Goal: Task Accomplishment & Management: Manage account settings

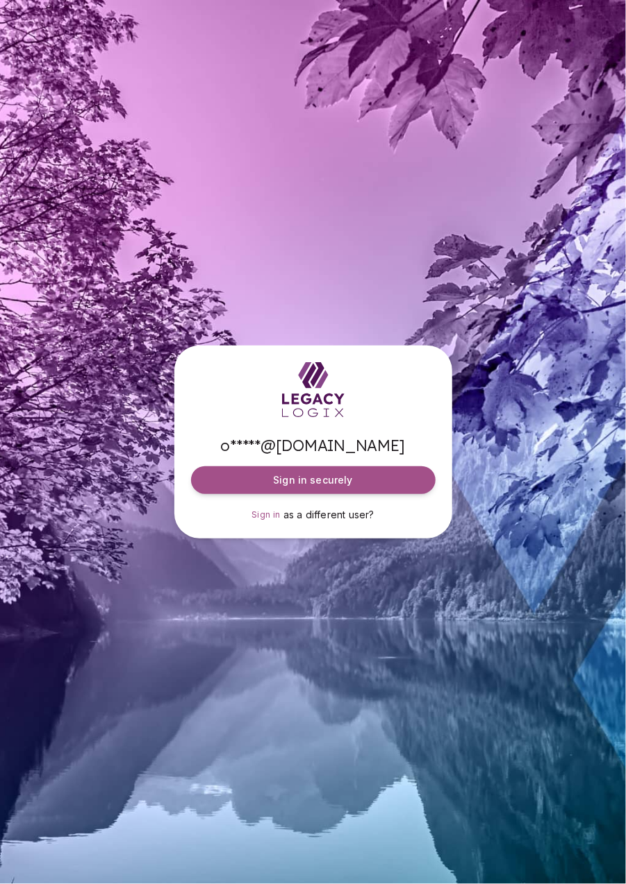
click at [400, 494] on button "Sign in securely" at bounding box center [313, 481] width 244 height 28
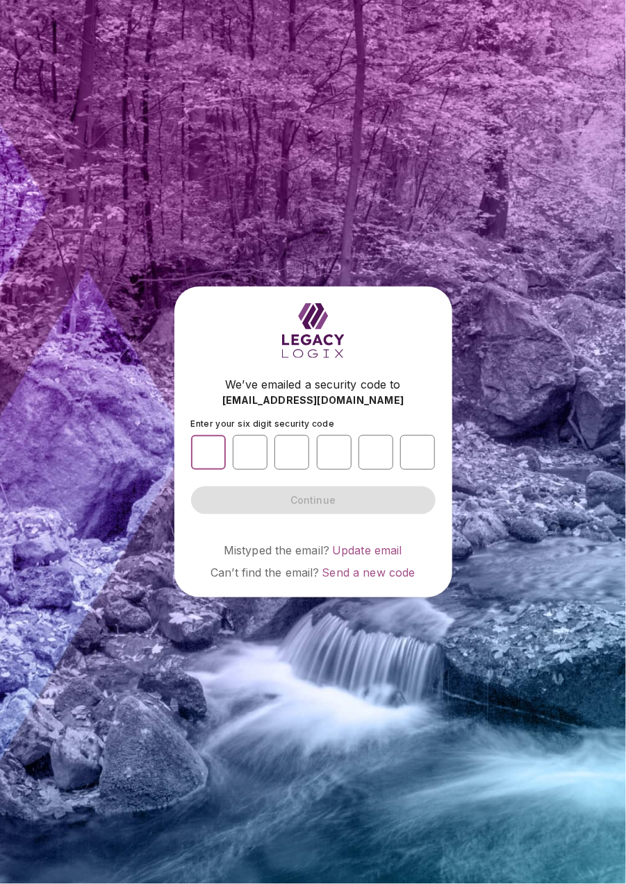
click at [208, 470] on input "number" at bounding box center [208, 452] width 35 height 35
type input "*"
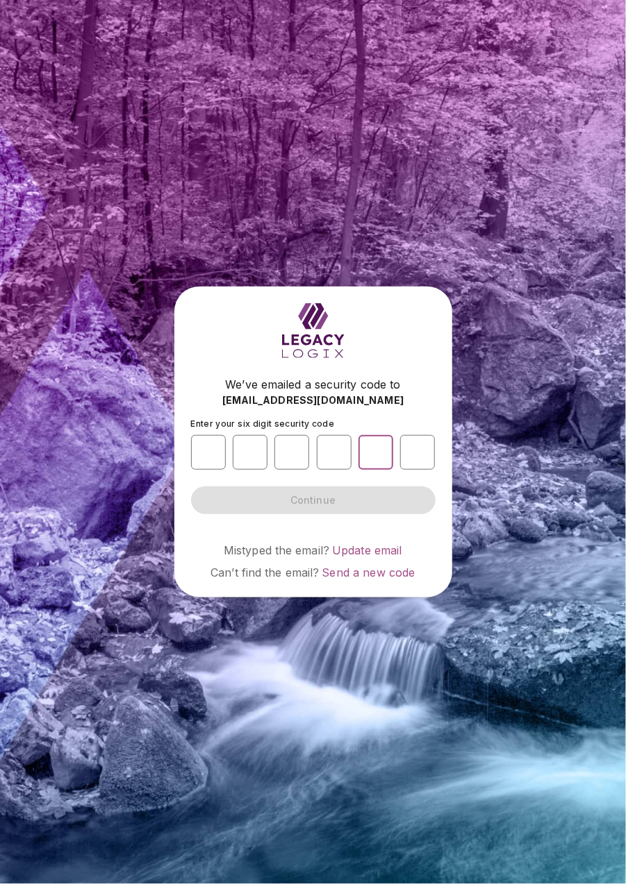
type input "*"
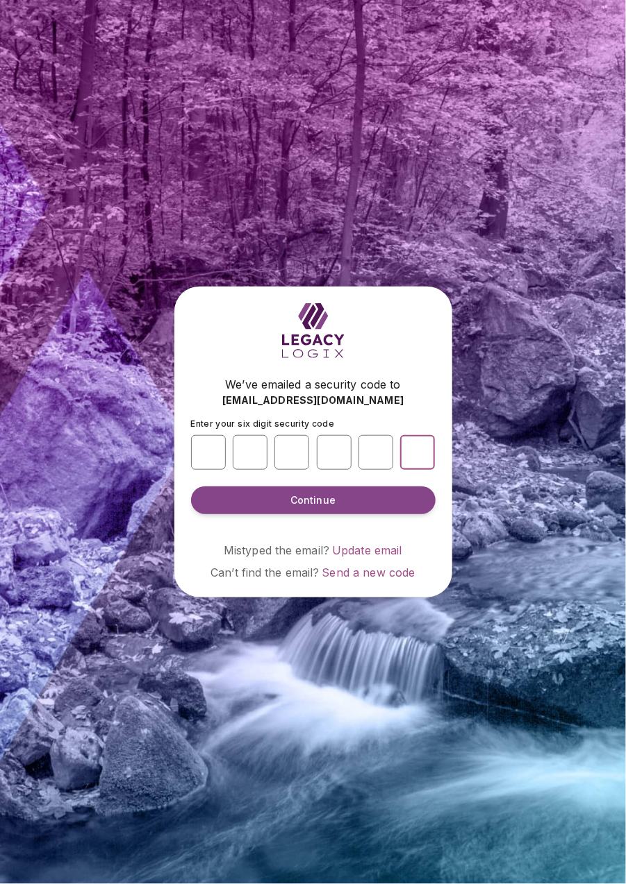
type input "*"
click at [401, 514] on button "Continue" at bounding box center [313, 501] width 244 height 28
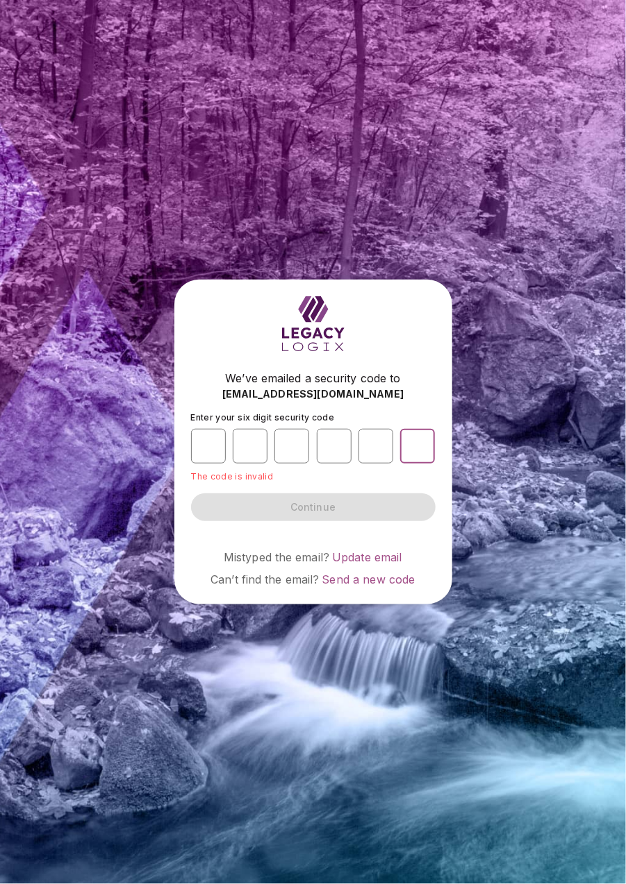
click at [423, 464] on input "*" at bounding box center [417, 446] width 35 height 35
click at [380, 464] on input "*" at bounding box center [375, 446] width 35 height 35
type input "*"
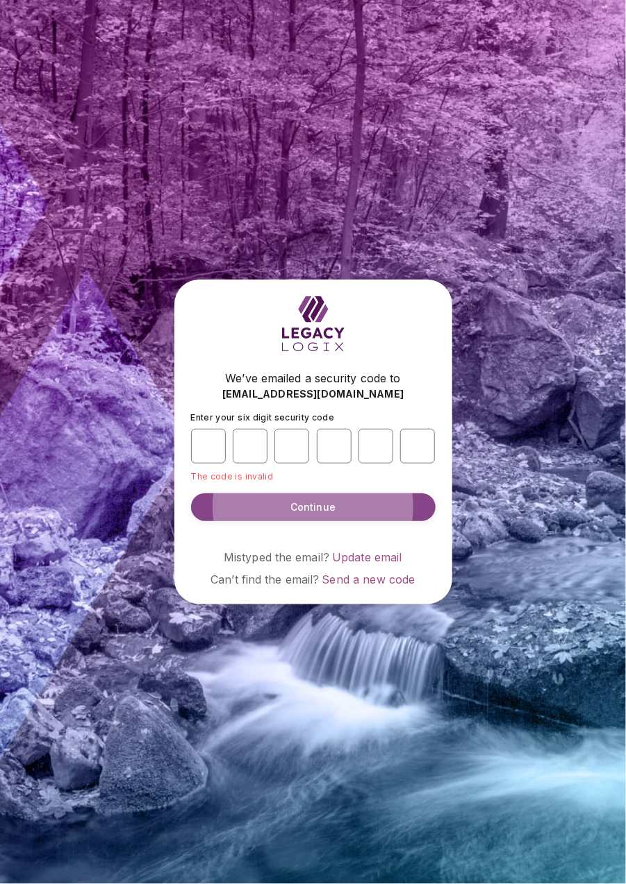
click at [410, 521] on button "Continue" at bounding box center [313, 508] width 244 height 28
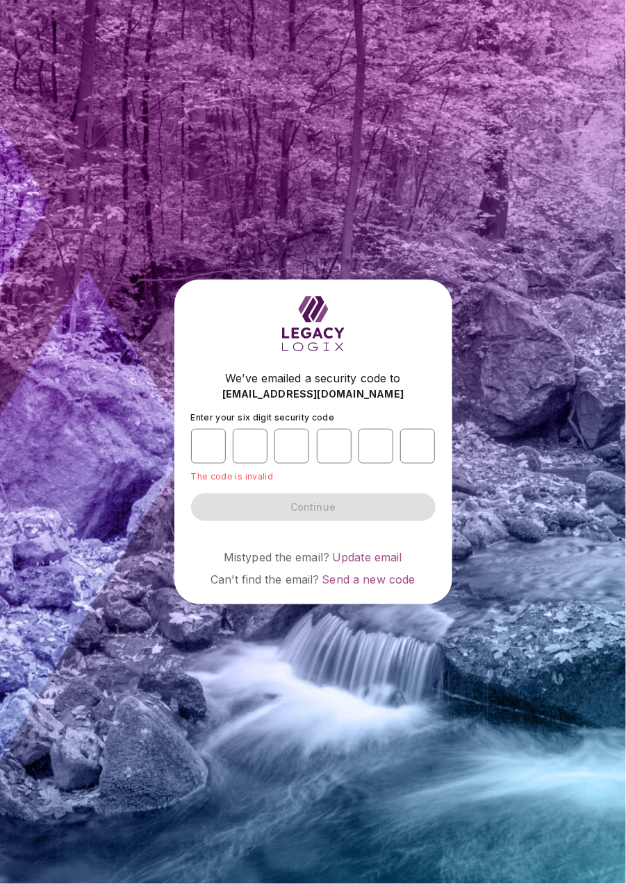
click at [389, 587] on span "Send a new code" at bounding box center [367, 580] width 93 height 14
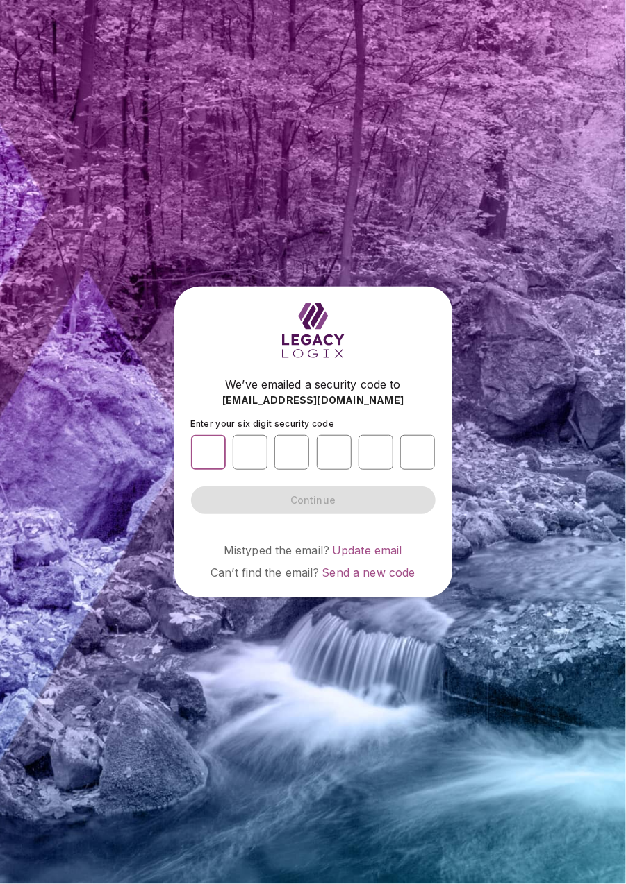
click at [216, 470] on input "number" at bounding box center [208, 452] width 35 height 35
type input "*"
click at [335, 470] on input "number" at bounding box center [334, 452] width 35 height 35
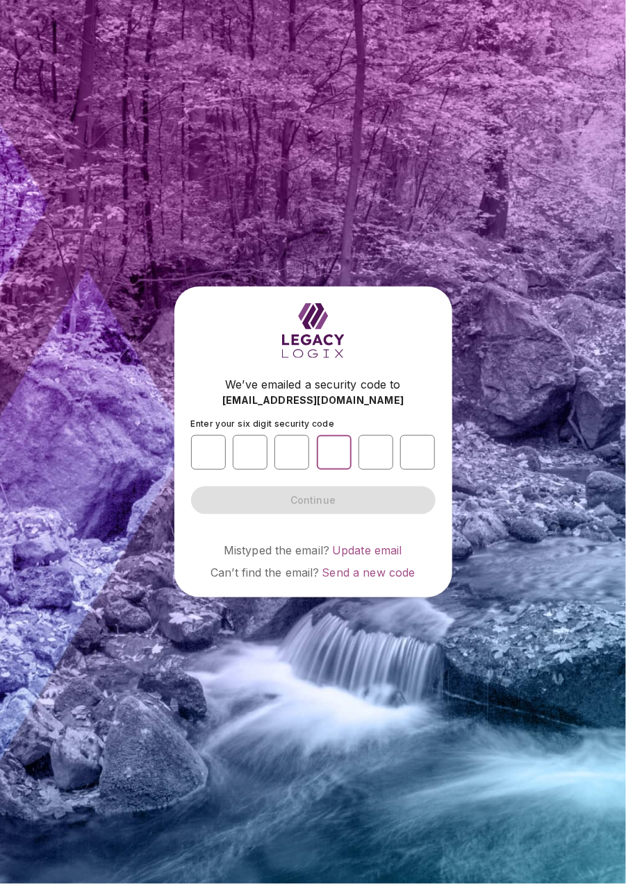
type input "*"
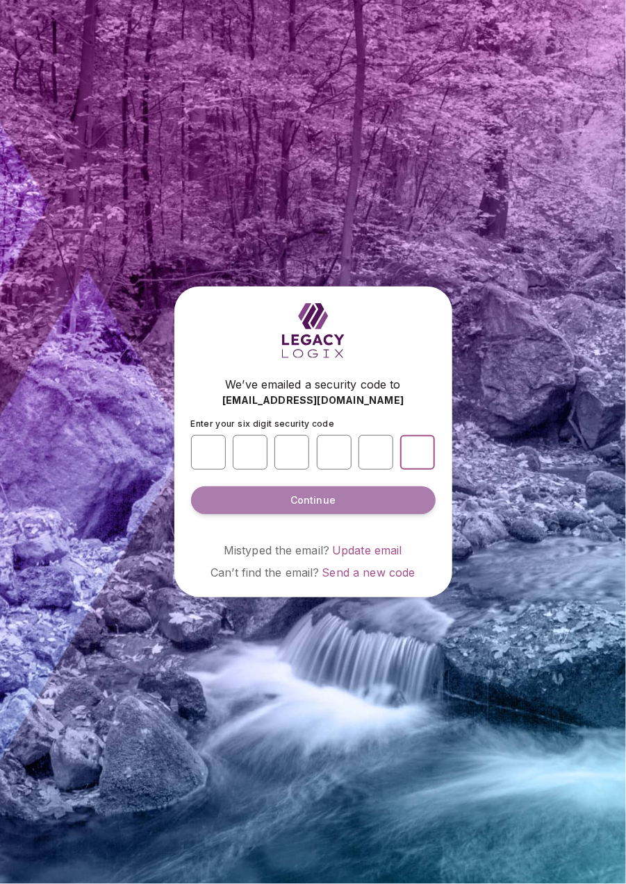
type input "*"
click at [411, 514] on button "Continue" at bounding box center [313, 501] width 244 height 28
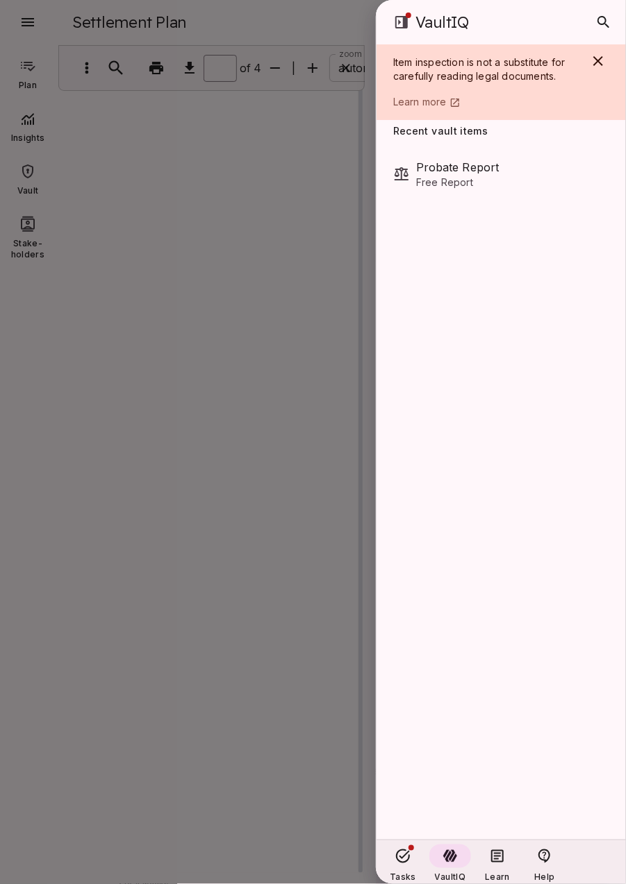
scroll to position [1, 0]
type input "*"
click at [296, 379] on div at bounding box center [313, 442] width 626 height 884
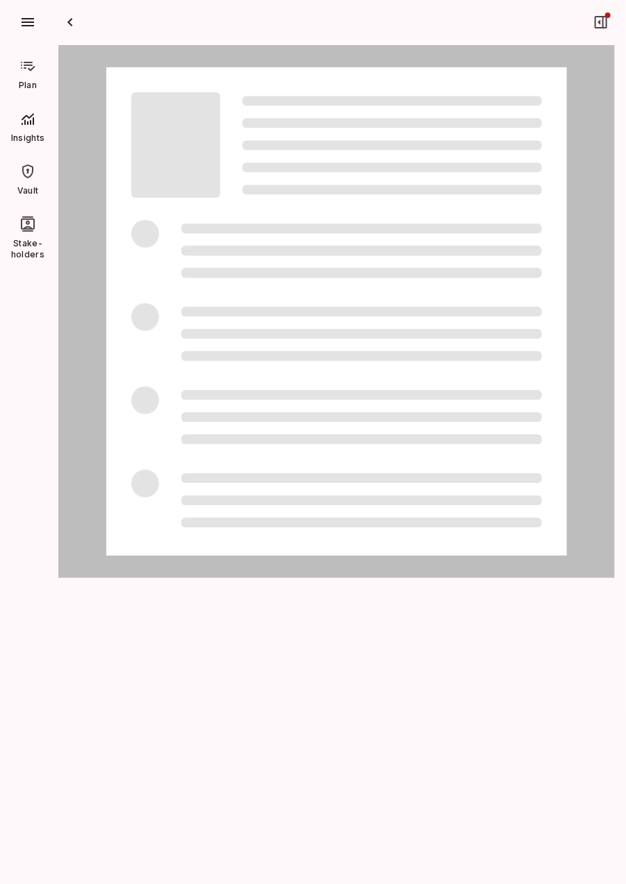
scroll to position [1, 0]
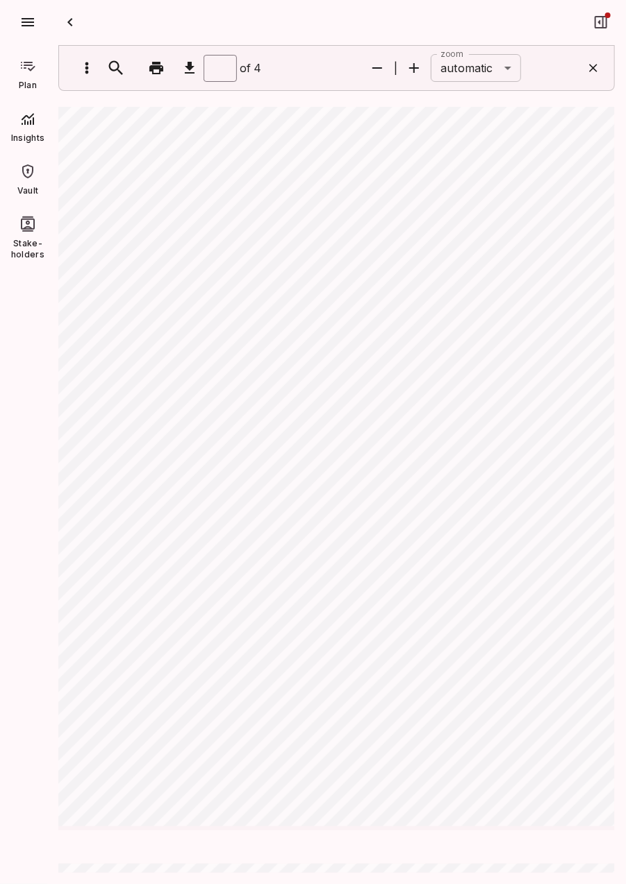
type input "*"
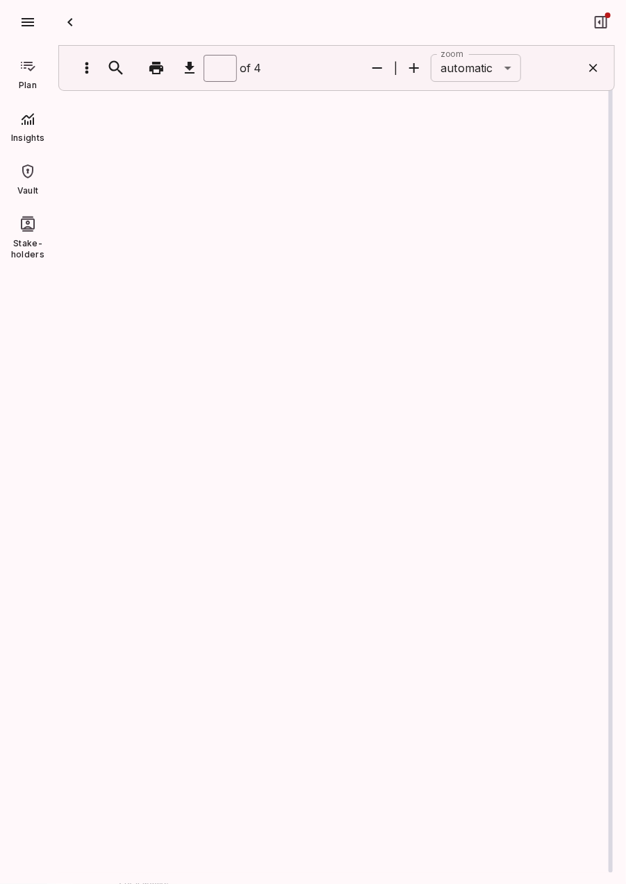
scroll to position [1, 0]
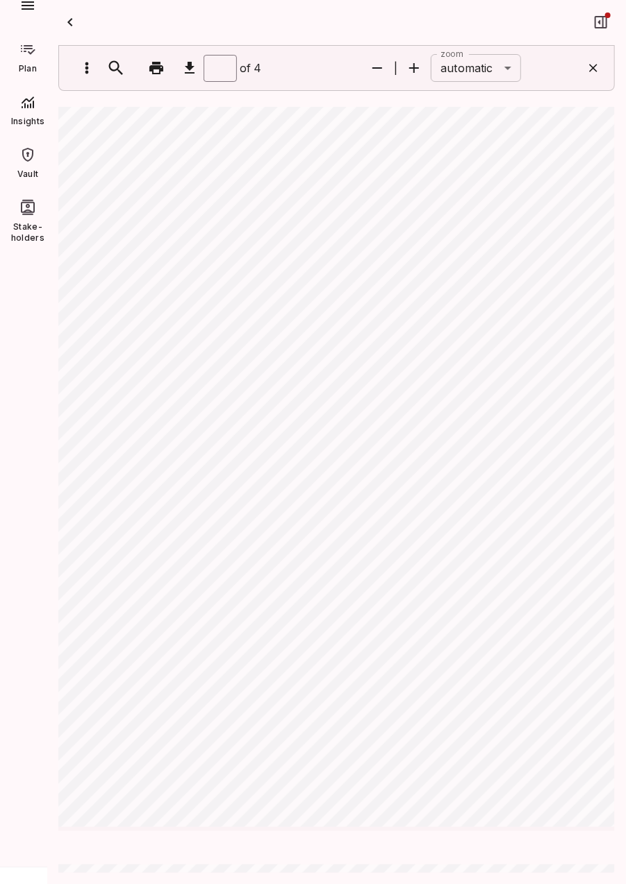
type input "*"
